Goal: Contribute content: Add original content to the website for others to see

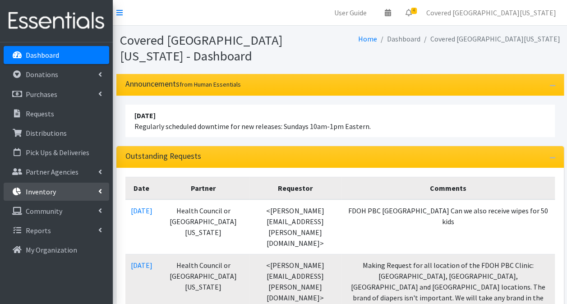
click at [28, 188] on p "Inventory" at bounding box center [41, 191] width 30 height 9
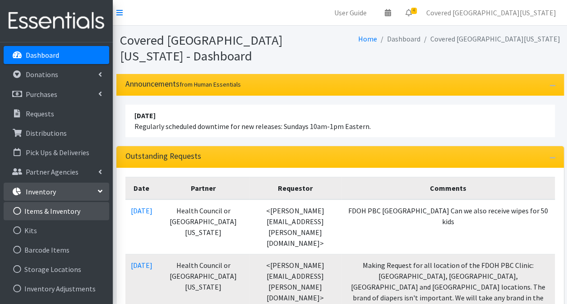
click at [50, 208] on link "Items & Inventory" at bounding box center [56, 211] width 105 height 18
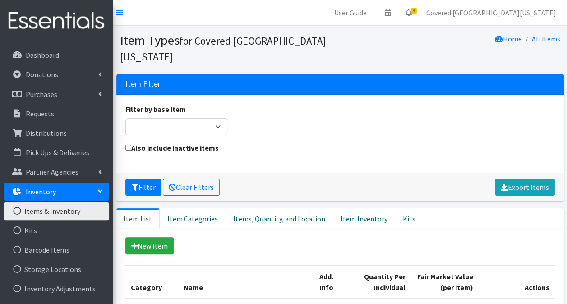
click at [235, 237] on div "New Item" at bounding box center [339, 245] width 429 height 17
click at [255, 208] on link "Items, Quantity, and Location" at bounding box center [278, 218] width 107 height 20
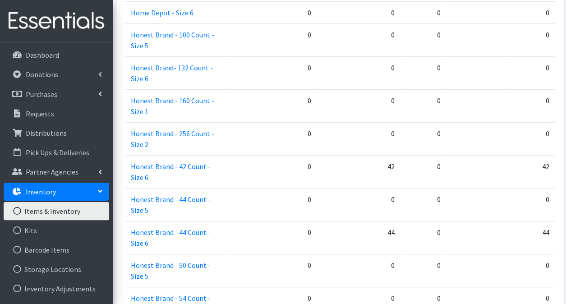
scroll to position [1764, 0]
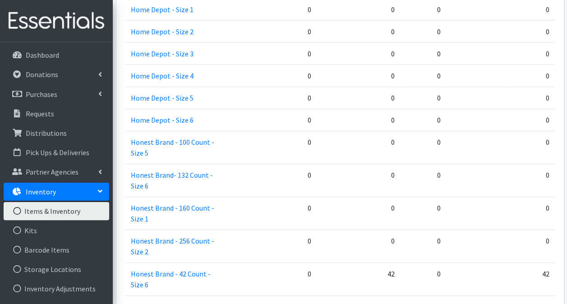
click at [44, 214] on link "Items & Inventory" at bounding box center [56, 211] width 105 height 18
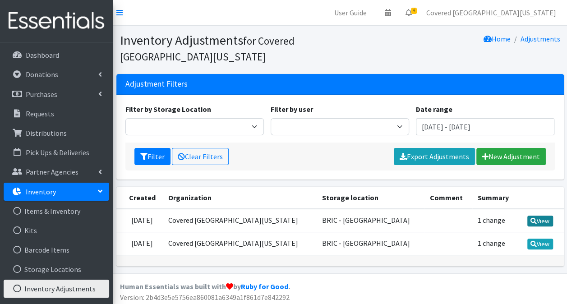
click at [534, 223] on icon at bounding box center [533, 221] width 6 height 6
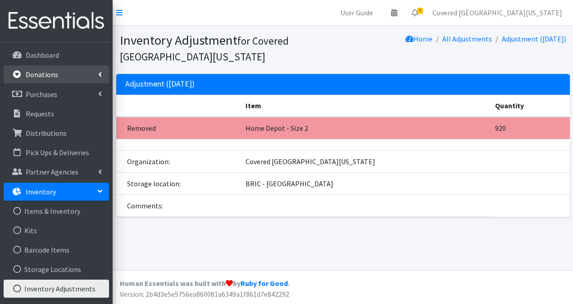
click at [70, 81] on link "Donations" at bounding box center [56, 74] width 105 height 18
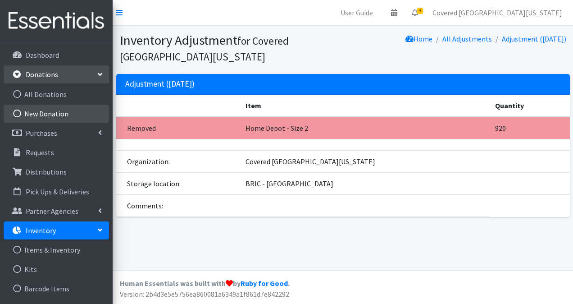
click at [47, 117] on link "New Donation" at bounding box center [56, 114] width 105 height 18
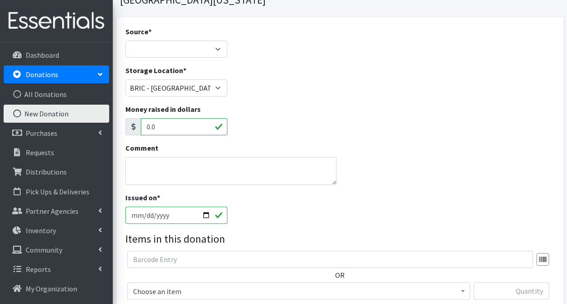
scroll to position [202, 0]
